Goal: Contribute content

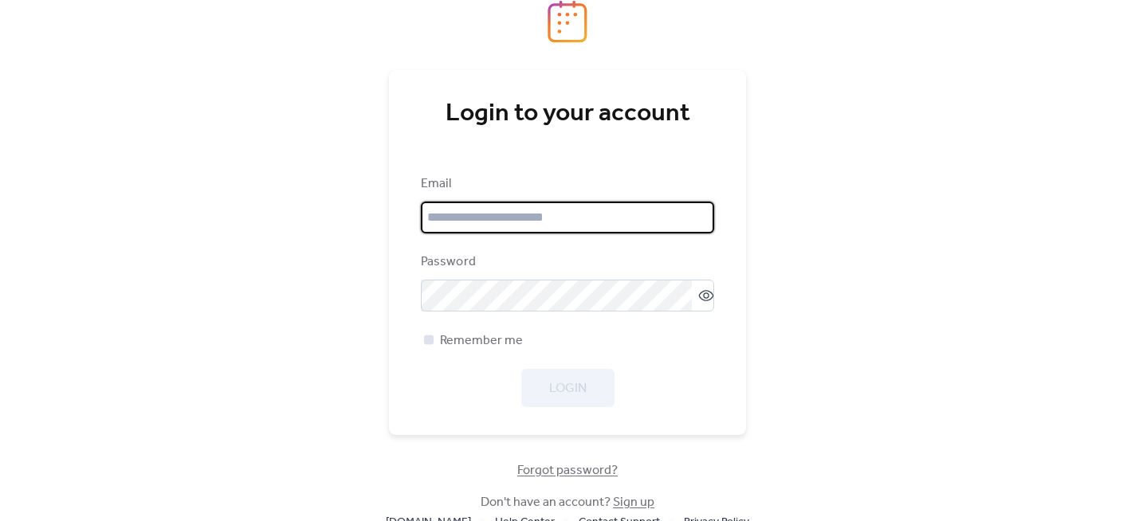
type input "**********"
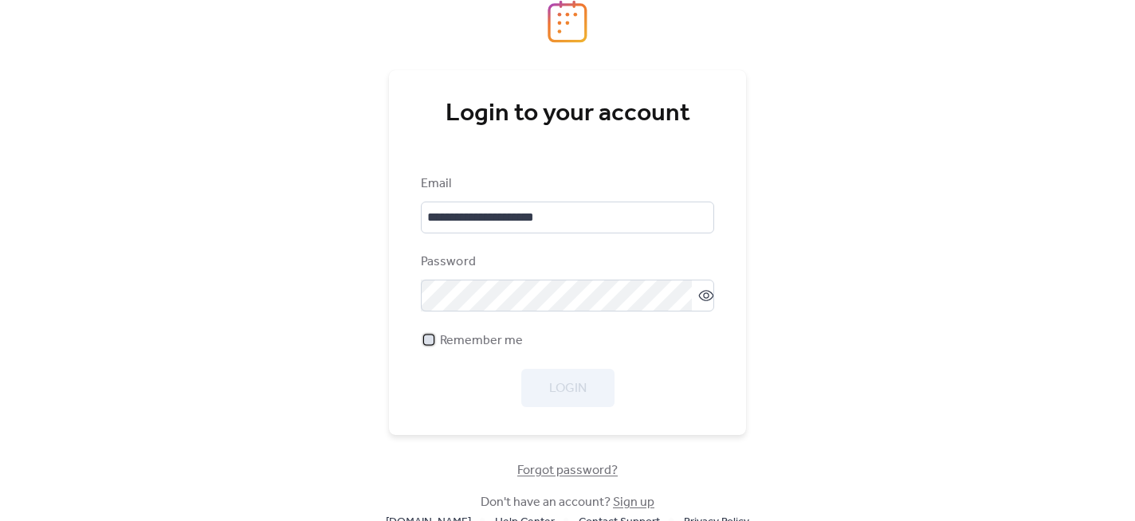
click at [426, 342] on div at bounding box center [429, 340] width 10 height 10
click at [570, 387] on span "Login" at bounding box center [567, 388] width 37 height 19
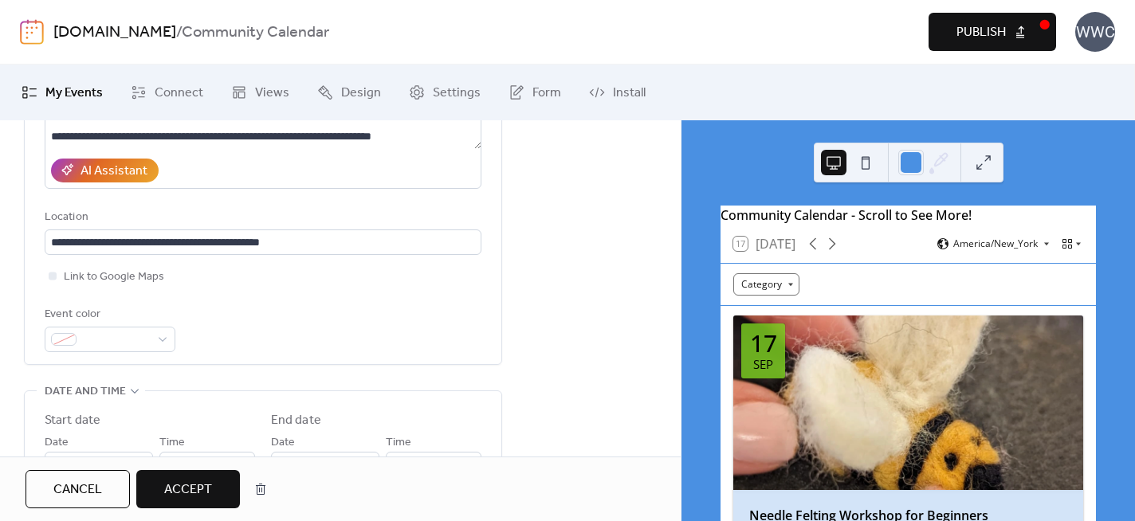
scroll to position [411, 0]
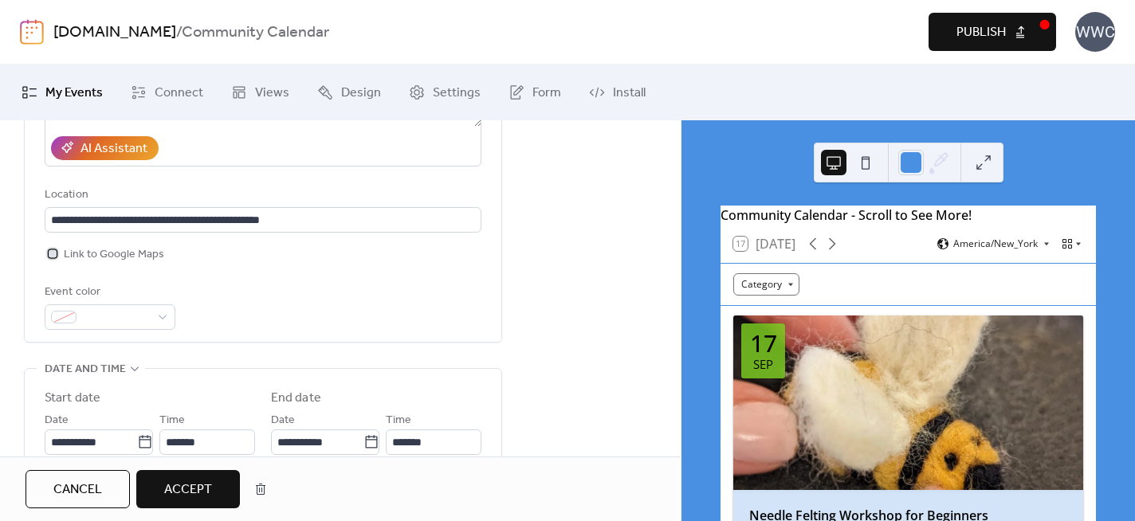
click at [55, 250] on div at bounding box center [53, 254] width 8 height 8
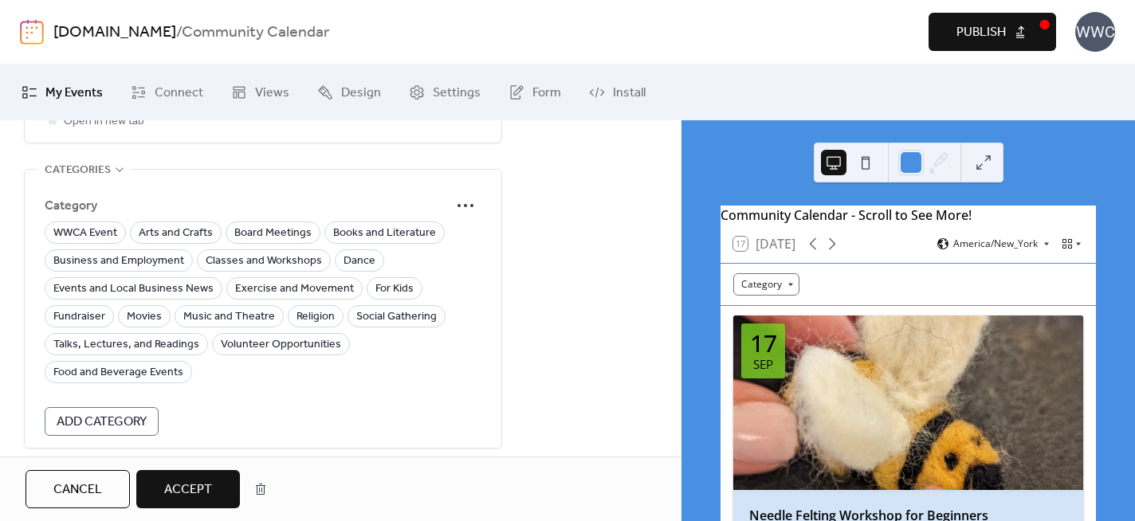
scroll to position [1200, 0]
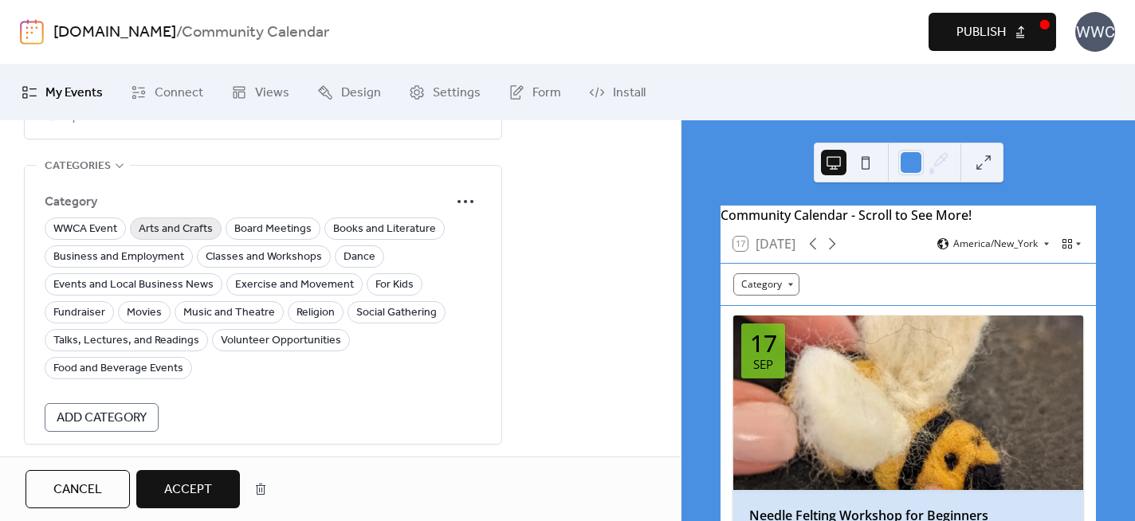
click at [158, 220] on span "Arts and Crafts" at bounding box center [176, 229] width 74 height 19
click at [346, 220] on span "Books and Literature" at bounding box center [384, 229] width 103 height 19
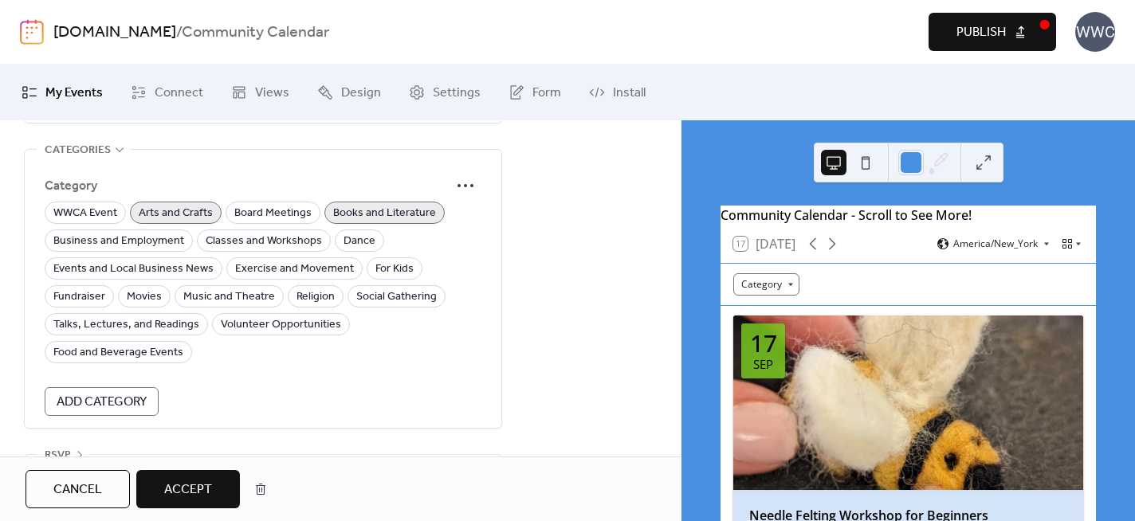
scroll to position [1249, 0]
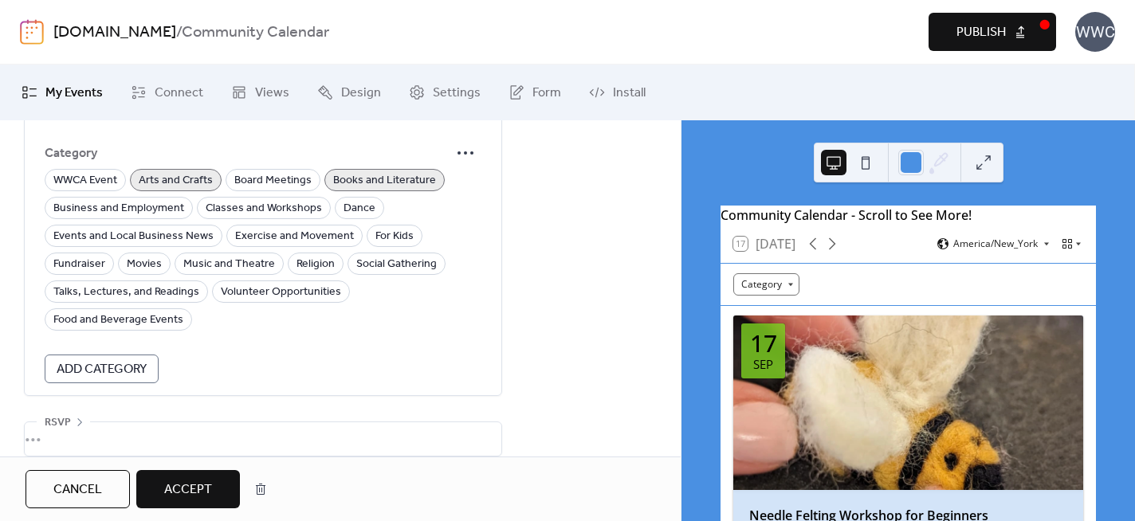
click at [185, 484] on span "Accept" at bounding box center [188, 490] width 48 height 19
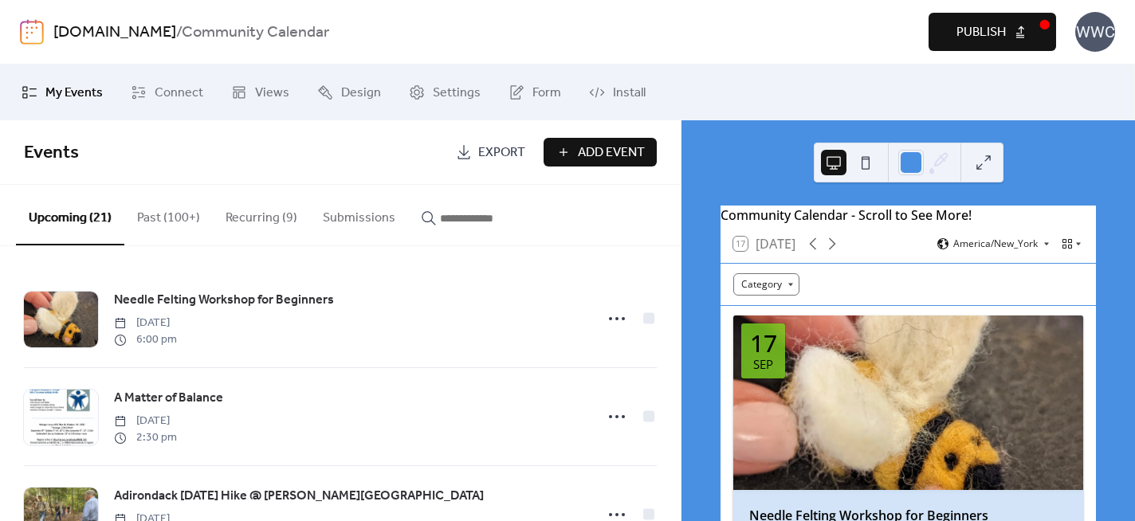
click at [971, 27] on span "Publish" at bounding box center [981, 32] width 49 height 19
